Goal: Communication & Community: Answer question/provide support

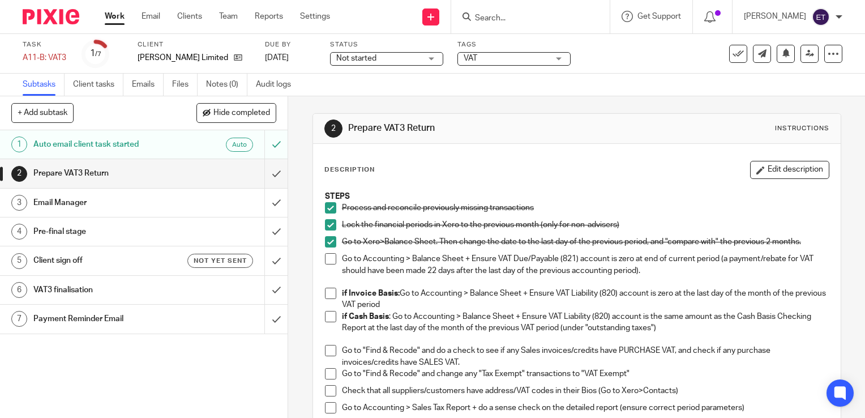
scroll to position [57, 0]
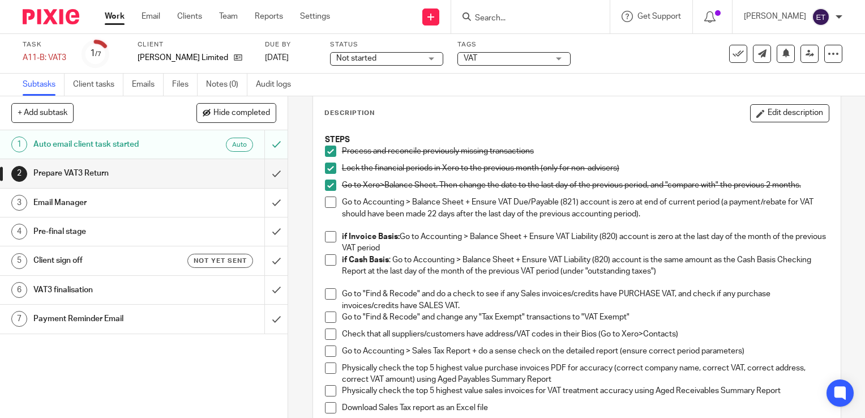
click at [325, 292] on span at bounding box center [330, 293] width 11 height 11
click at [325, 318] on span at bounding box center [330, 316] width 11 height 11
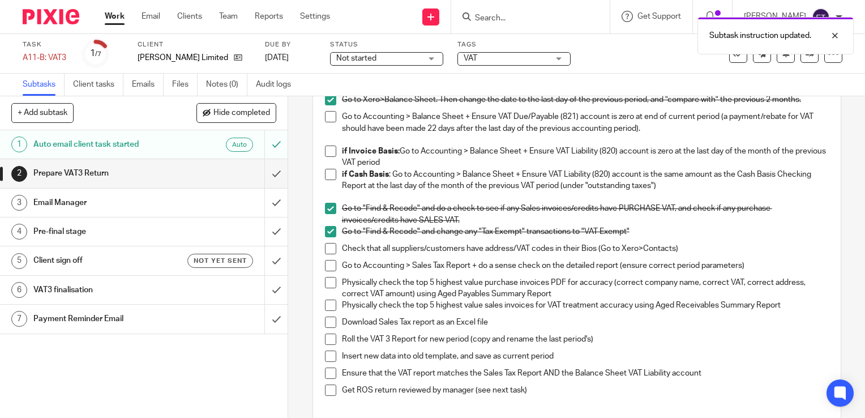
scroll to position [170, 0]
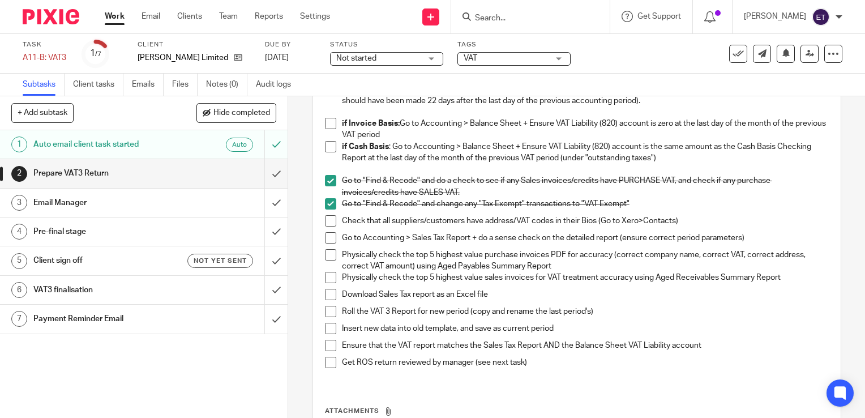
click at [329, 221] on span at bounding box center [330, 220] width 11 height 11
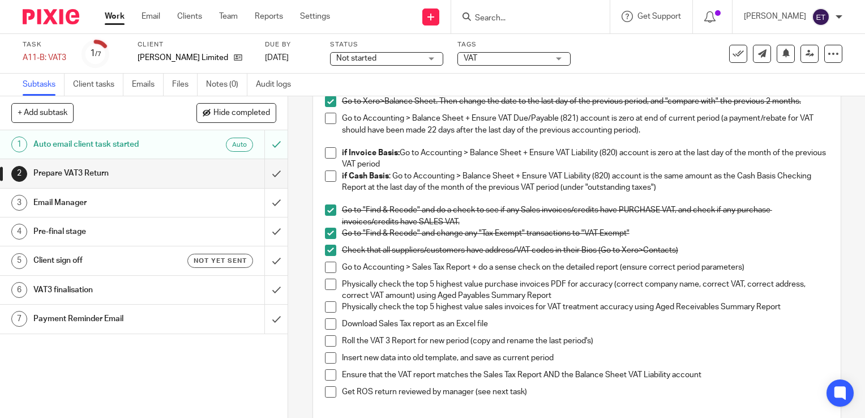
scroll to position [113, 0]
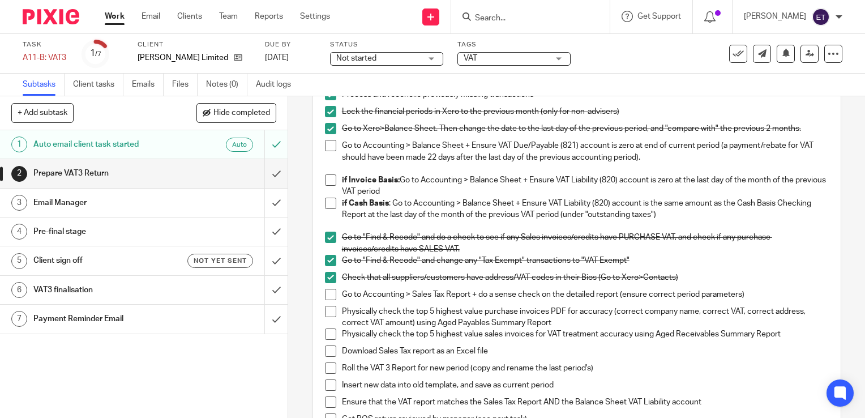
click at [325, 145] on span at bounding box center [330, 145] width 11 height 11
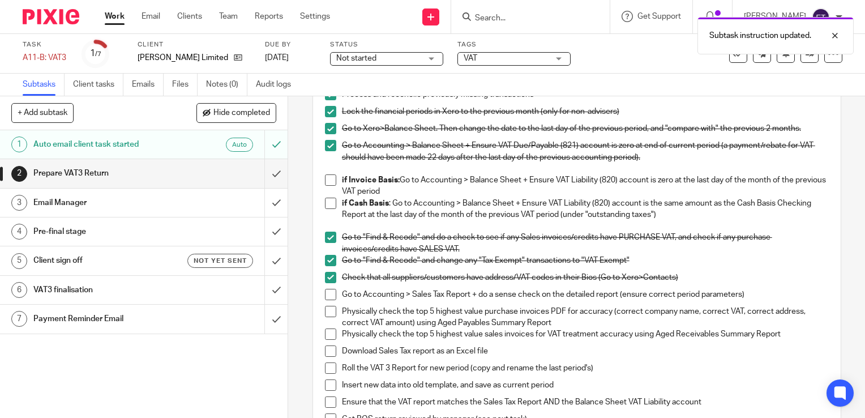
drag, startPoint x: 329, startPoint y: 179, endPoint x: 329, endPoint y: 195, distance: 16.4
click at [330, 180] on span at bounding box center [330, 179] width 11 height 11
drag, startPoint x: 327, startPoint y: 200, endPoint x: 318, endPoint y: 219, distance: 20.8
click at [327, 200] on span at bounding box center [330, 203] width 11 height 11
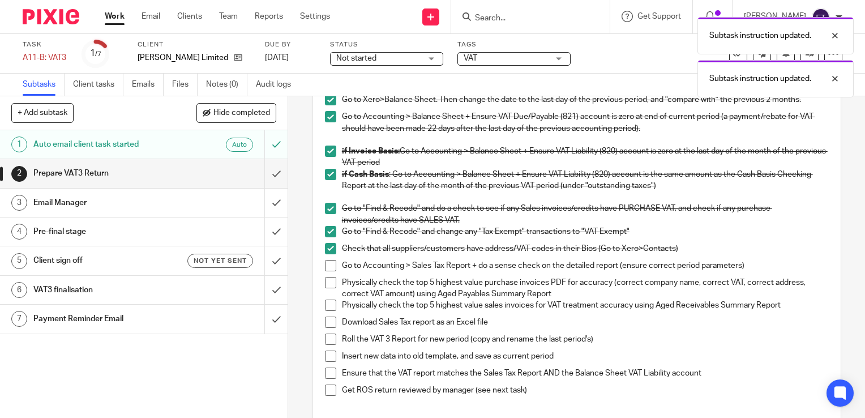
scroll to position [170, 0]
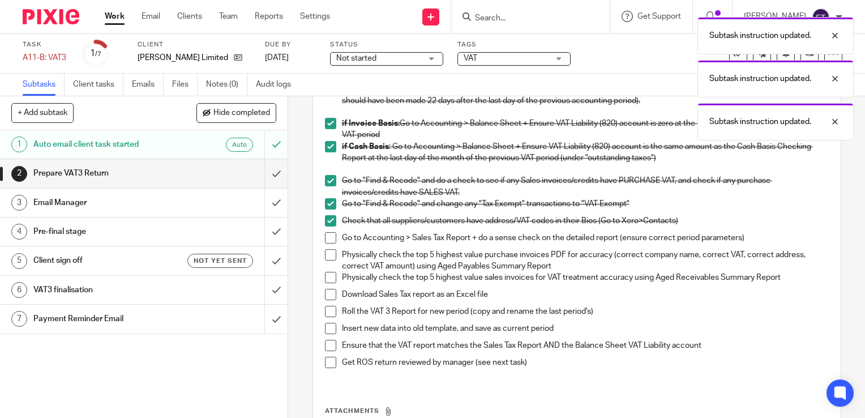
click at [328, 237] on span at bounding box center [330, 237] width 11 height 11
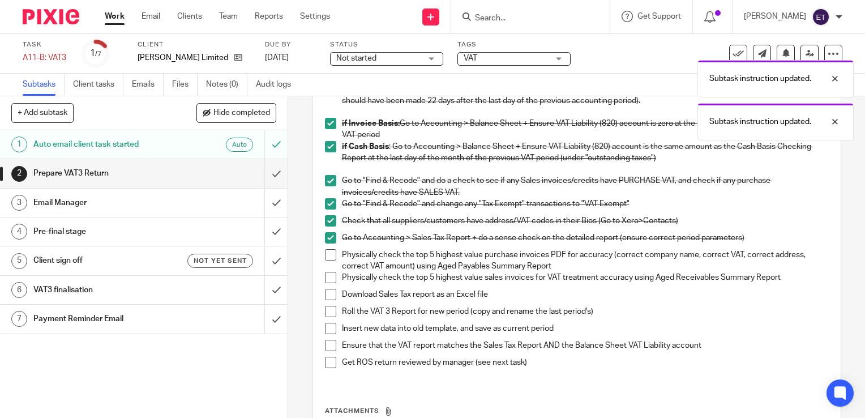
click at [326, 255] on span at bounding box center [330, 254] width 11 height 11
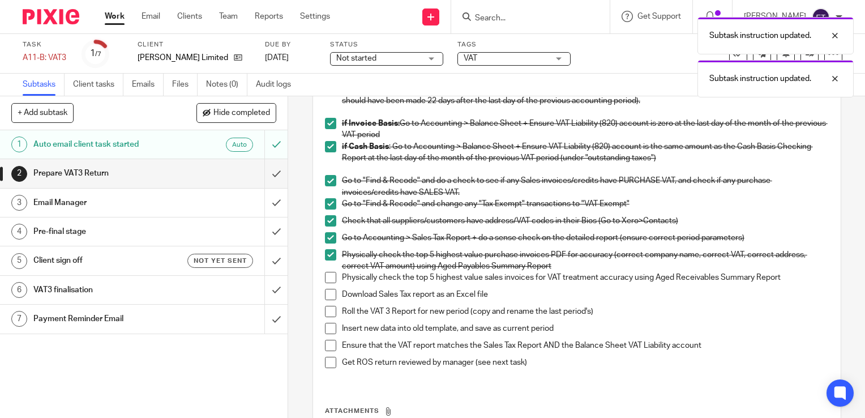
click at [326, 275] on span at bounding box center [330, 277] width 11 height 11
click at [326, 252] on span at bounding box center [330, 254] width 11 height 11
click at [329, 294] on span at bounding box center [330, 294] width 11 height 11
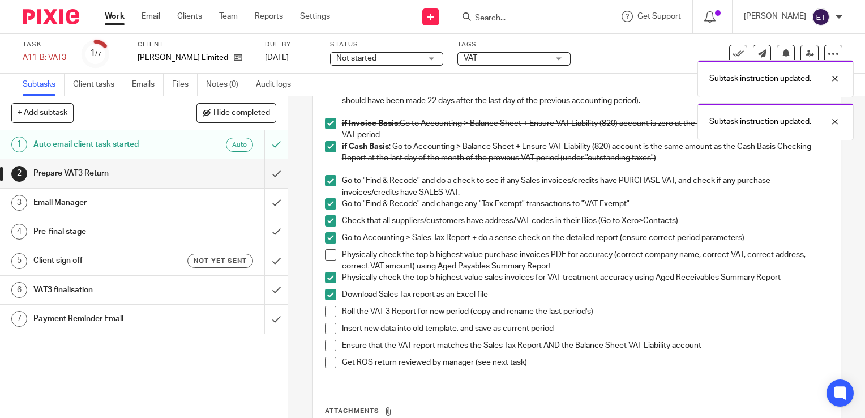
click at [328, 312] on span at bounding box center [330, 311] width 11 height 11
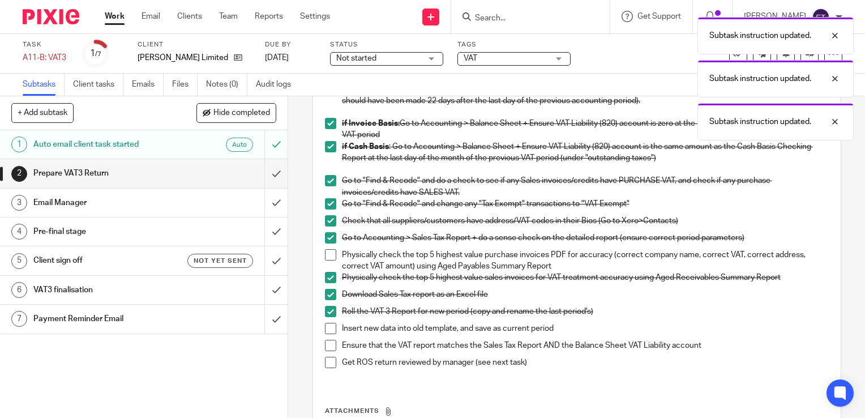
drag, startPoint x: 324, startPoint y: 327, endPoint x: 330, endPoint y: 327, distance: 6.2
click at [325, 327] on span at bounding box center [330, 328] width 11 height 11
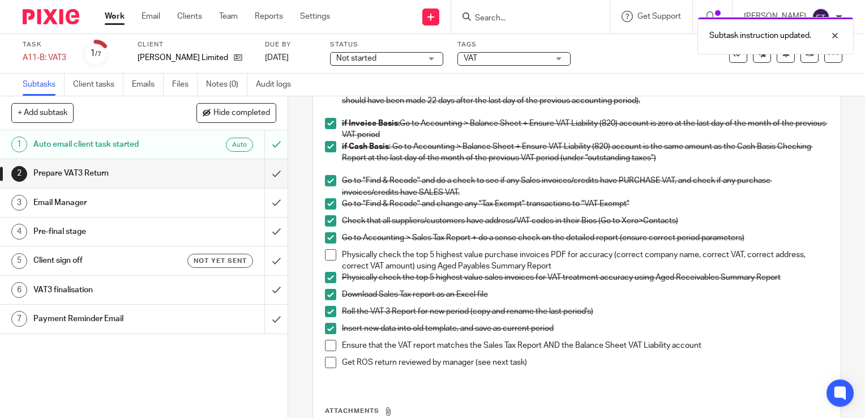
click at [327, 345] on span at bounding box center [330, 345] width 11 height 11
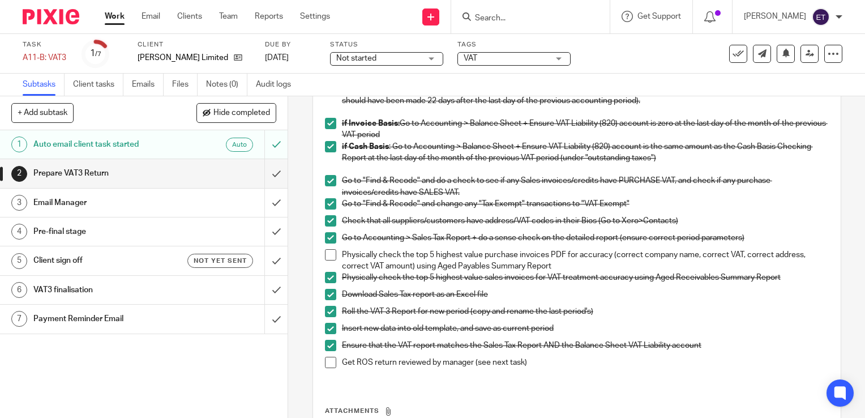
click at [328, 256] on span at bounding box center [330, 254] width 11 height 11
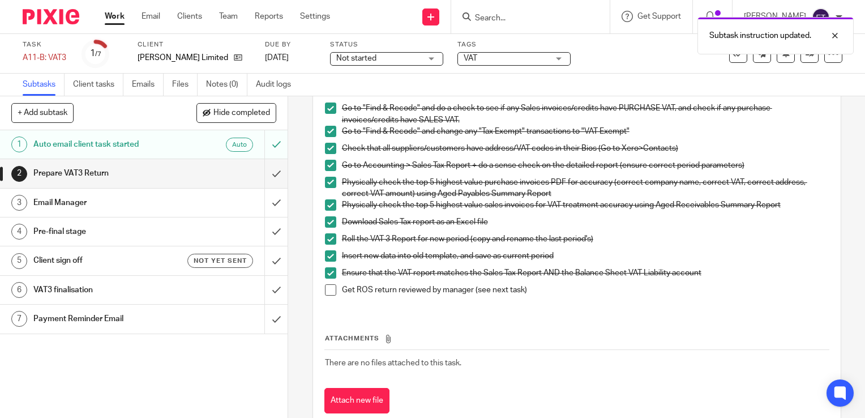
scroll to position [271, 0]
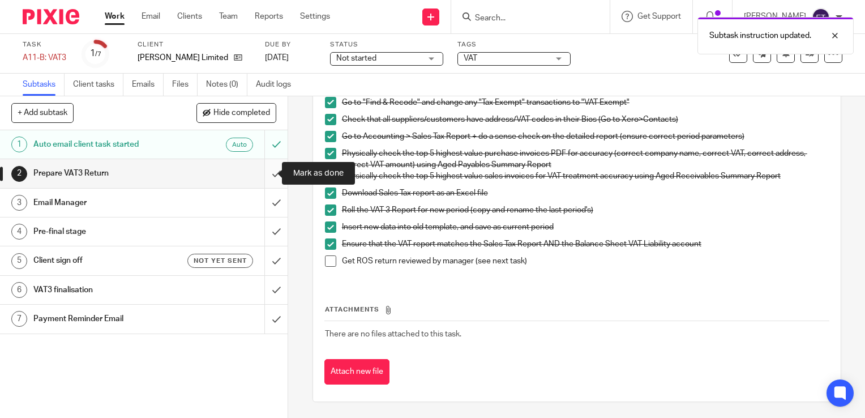
click at [262, 173] on input "submit" at bounding box center [144, 173] width 288 height 28
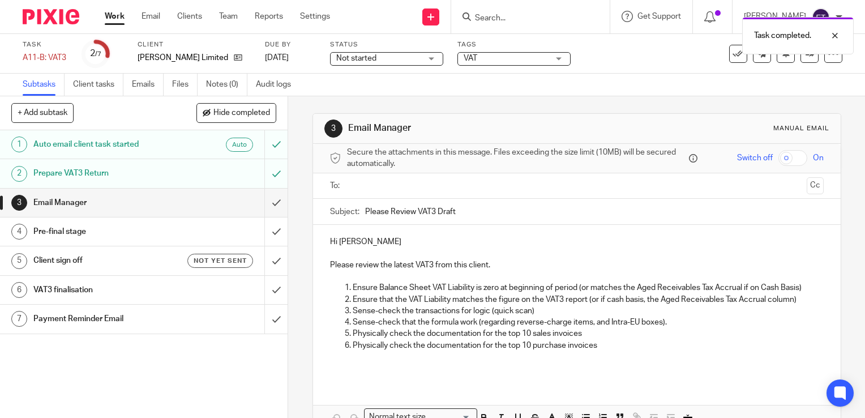
click at [113, 207] on h1 "Email Manager" at bounding box center [106, 202] width 147 height 17
click at [364, 188] on input "text" at bounding box center [576, 185] width 451 height 13
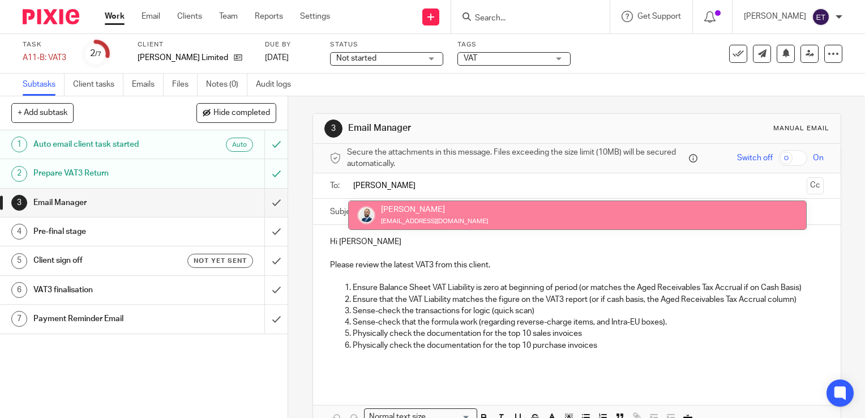
type input "colin"
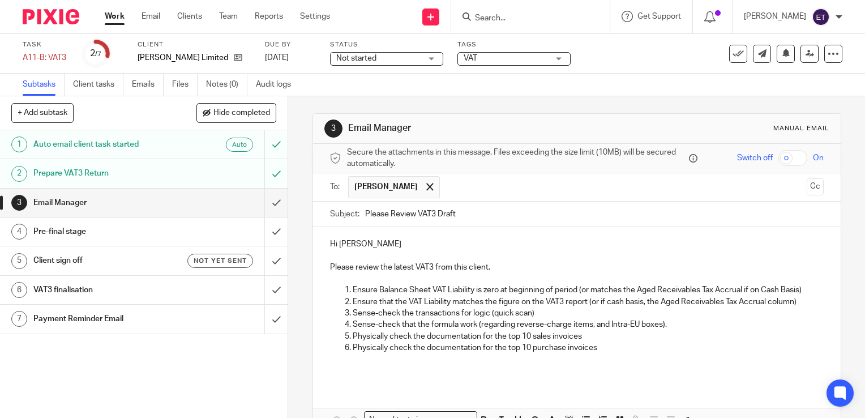
drag, startPoint x: 359, startPoint y: 209, endPoint x: 405, endPoint y: 233, distance: 52.4
click at [364, 212] on div "Subject: Please Review VAT3 Draft" at bounding box center [577, 213] width 494 height 25
click at [365, 212] on input "Please Review VAT3 Draft" at bounding box center [594, 213] width 458 height 25
type input "LML001 Please Review VAT3 Draft"
click at [383, 242] on p "Hi Ernie Truter" at bounding box center [577, 243] width 494 height 11
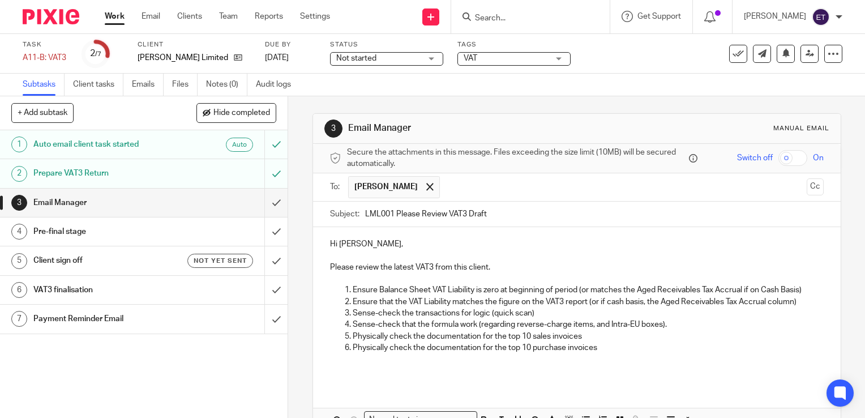
scroll to position [57, 0]
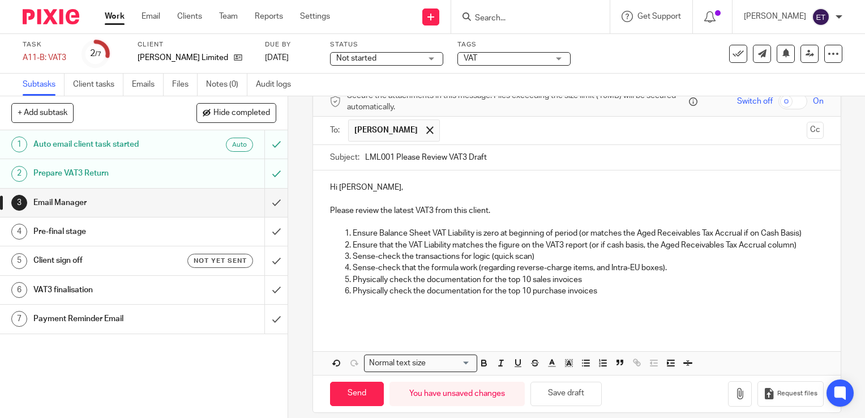
click at [646, 291] on p "Physically check the documentation for the top 10 purchase invoices" at bounding box center [588, 290] width 471 height 11
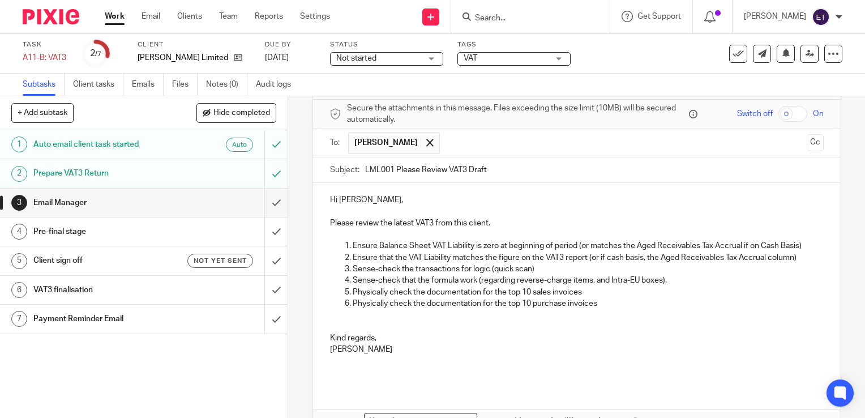
scroll to position [112, 0]
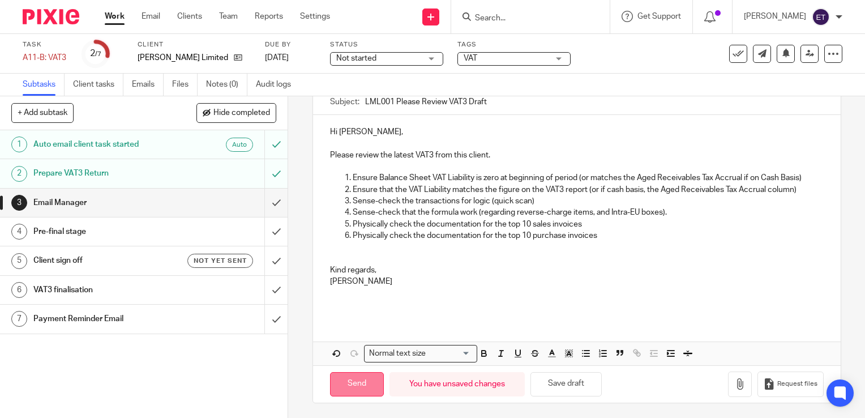
drag, startPoint x: 358, startPoint y: 383, endPoint x: 364, endPoint y: 379, distance: 7.9
click at [358, 382] on input "Send" at bounding box center [357, 384] width 54 height 24
type input "Sent"
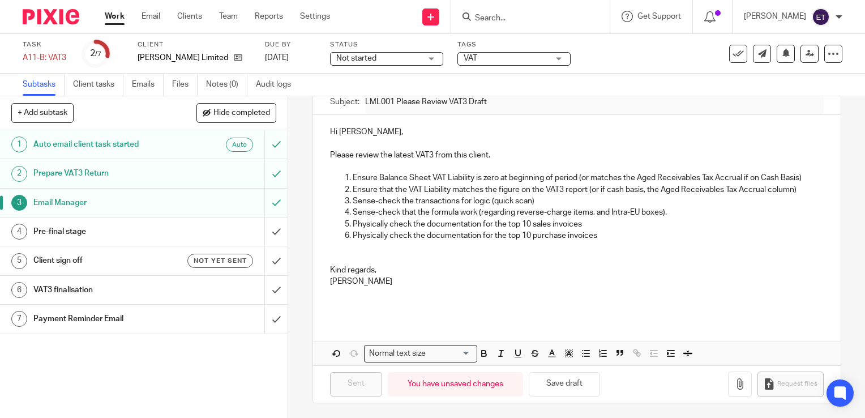
click at [334, 264] on p "Kind regards," at bounding box center [577, 269] width 494 height 11
